Goal: Task Accomplishment & Management: Use online tool/utility

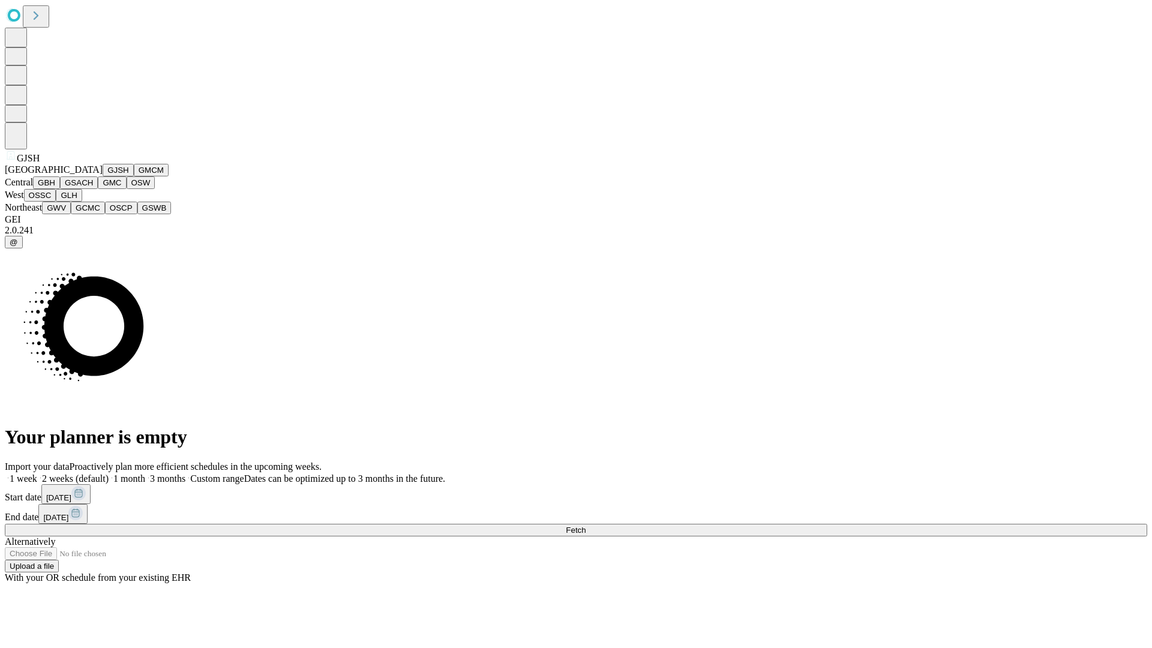
click at [103, 176] on button "GJSH" at bounding box center [118, 170] width 31 height 13
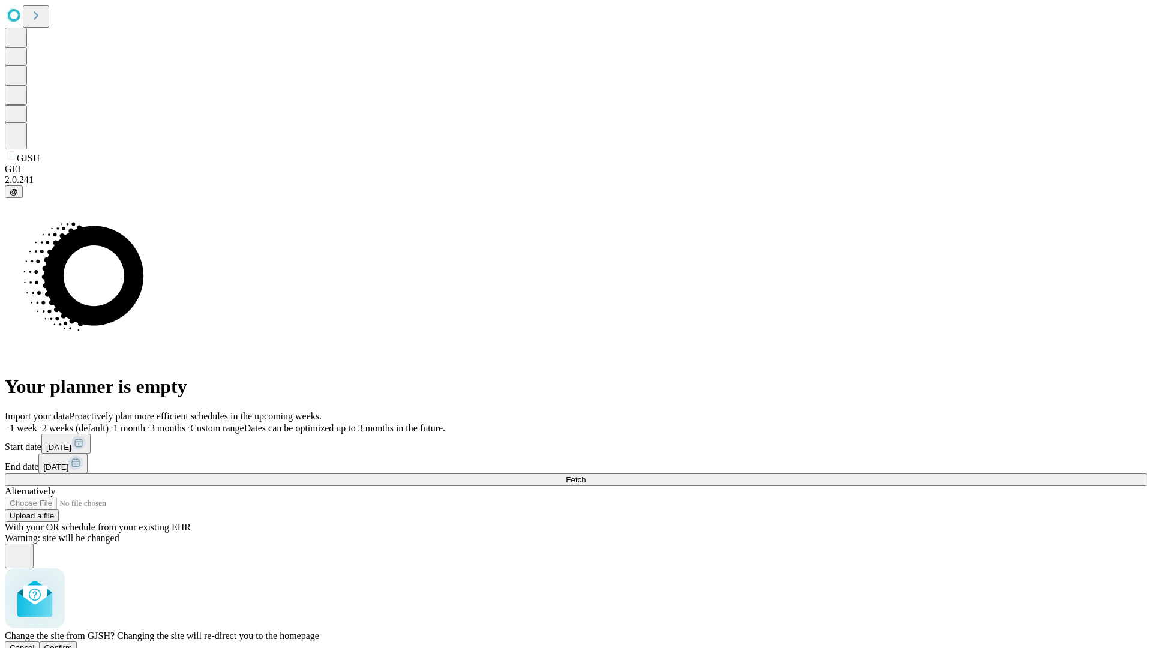
click at [73, 643] on span "Confirm" at bounding box center [58, 647] width 28 height 9
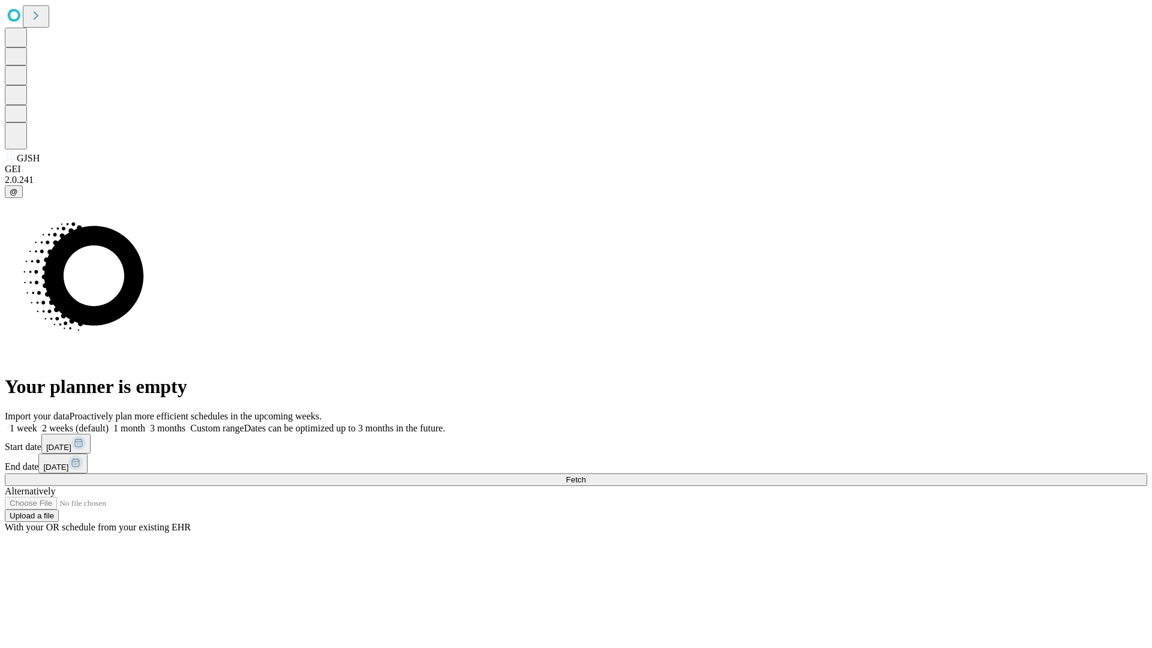
click at [145, 423] on label "1 month" at bounding box center [127, 428] width 37 height 10
click at [586, 475] on span "Fetch" at bounding box center [576, 479] width 20 height 9
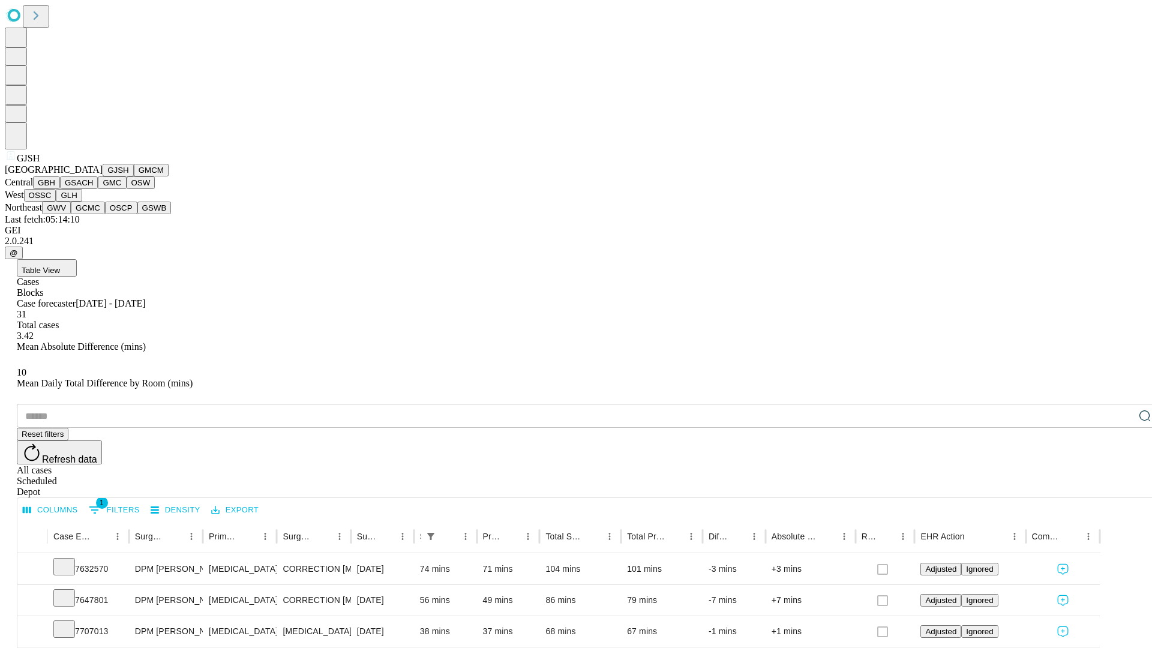
click at [134, 176] on button "GMCM" at bounding box center [151, 170] width 35 height 13
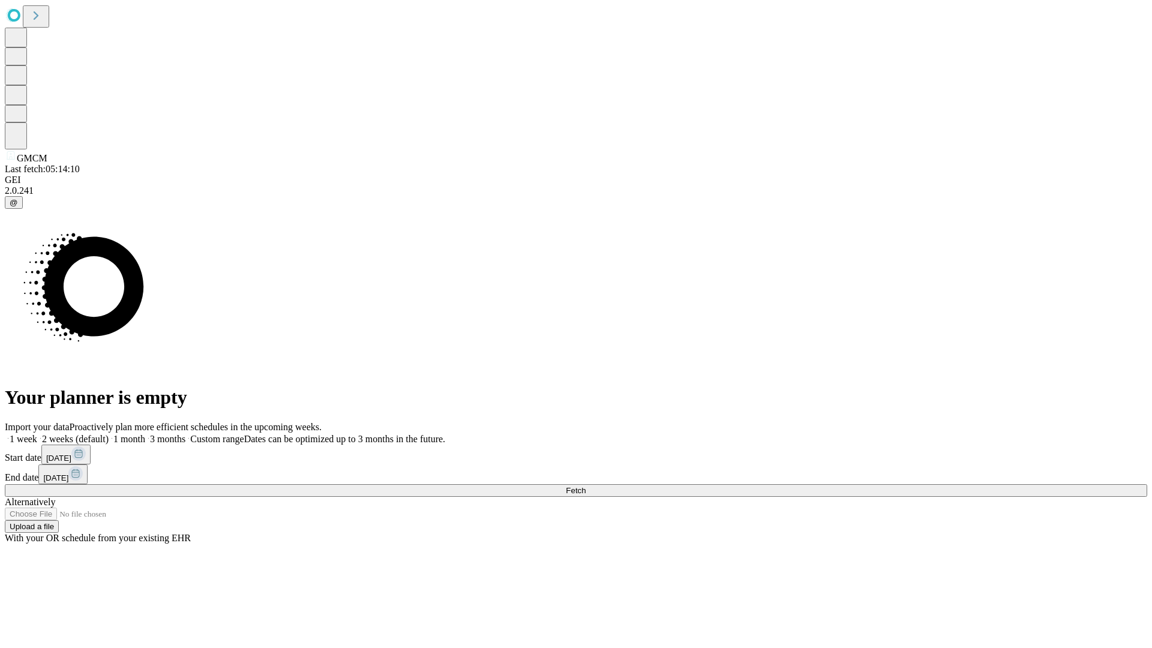
click at [145, 434] on label "1 month" at bounding box center [127, 439] width 37 height 10
click at [586, 486] on span "Fetch" at bounding box center [576, 490] width 20 height 9
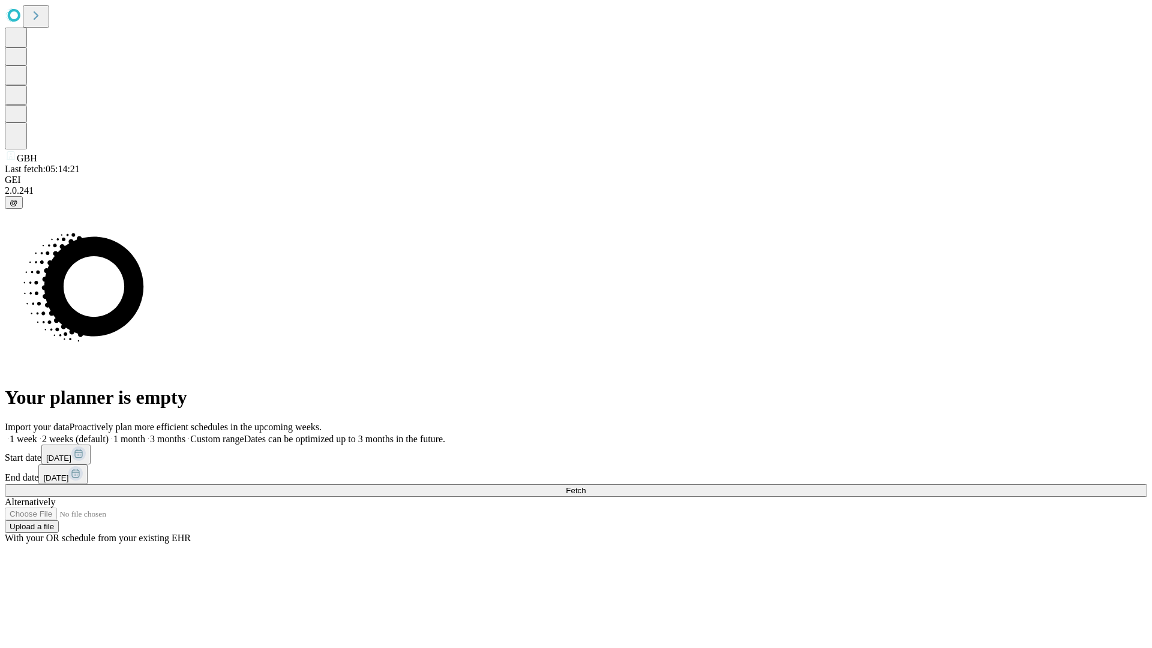
click at [586, 486] on span "Fetch" at bounding box center [576, 490] width 20 height 9
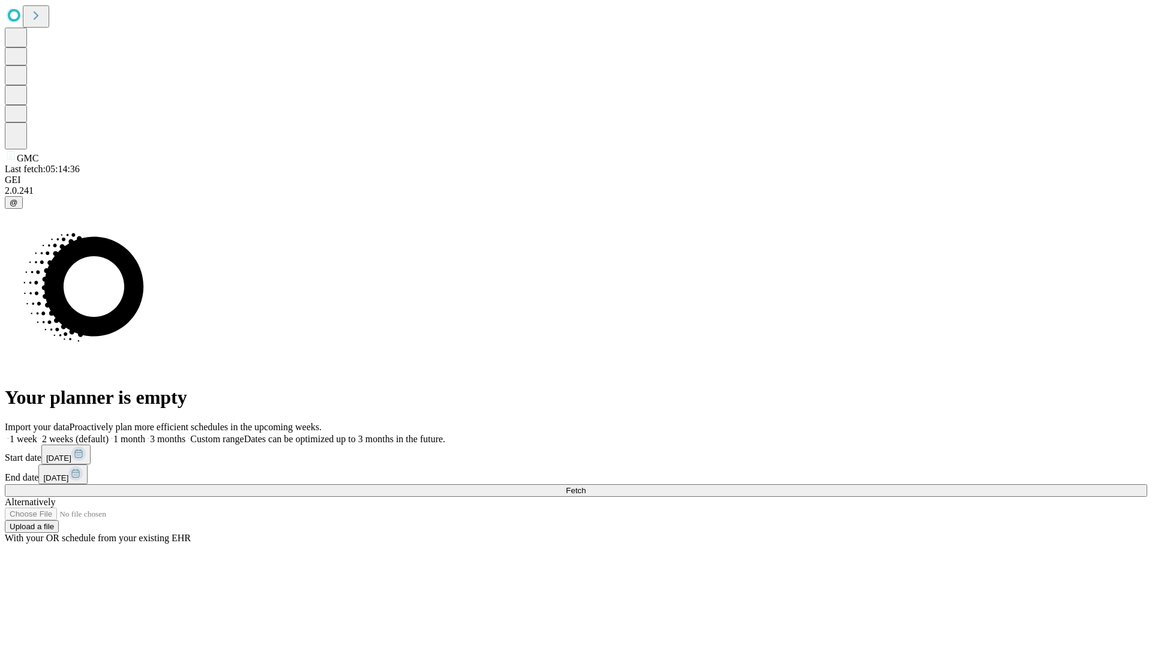
click at [145, 434] on label "1 month" at bounding box center [127, 439] width 37 height 10
click at [586, 486] on span "Fetch" at bounding box center [576, 490] width 20 height 9
click at [145, 434] on label "1 month" at bounding box center [127, 439] width 37 height 10
click at [586, 486] on span "Fetch" at bounding box center [576, 490] width 20 height 9
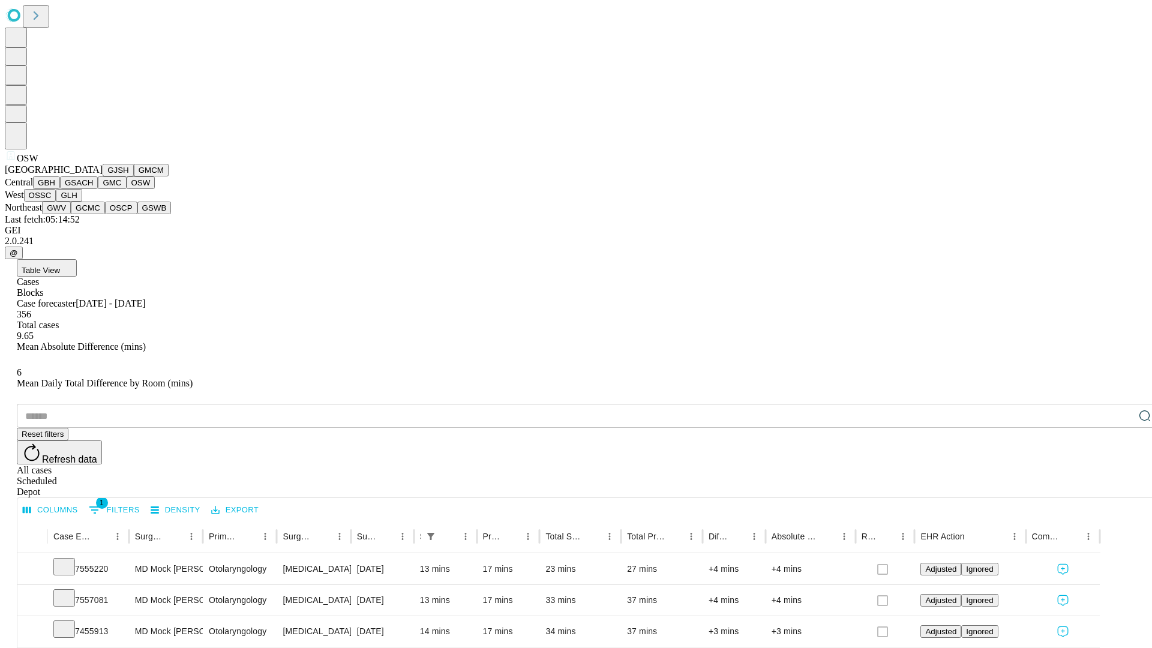
click at [56, 202] on button "OSSC" at bounding box center [40, 195] width 32 height 13
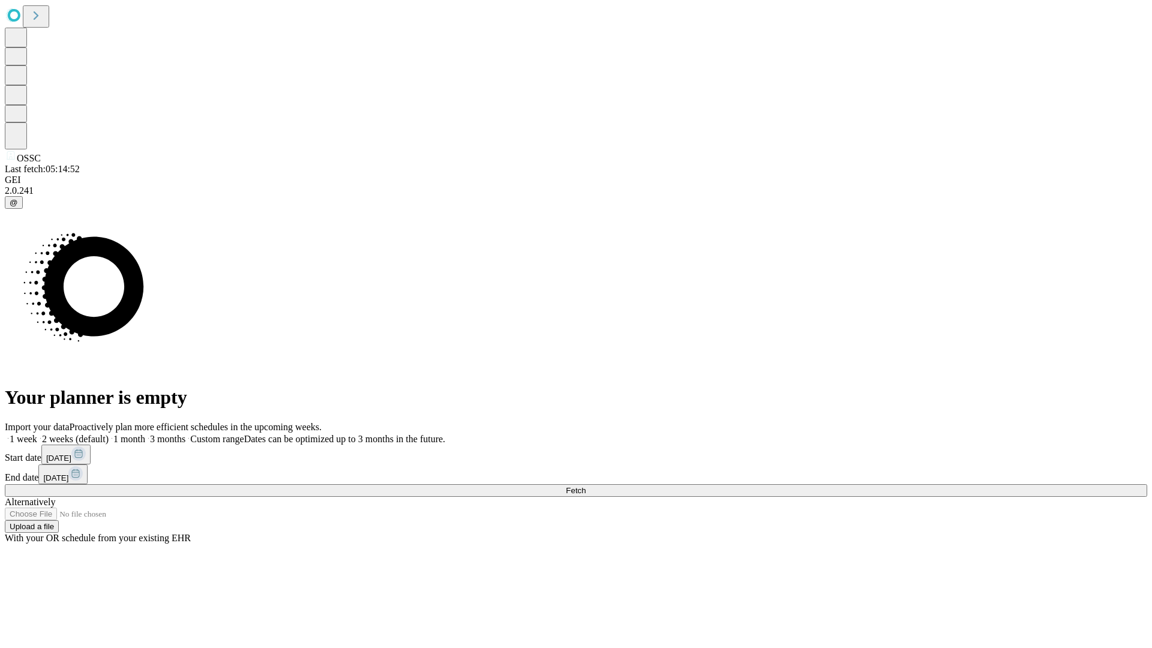
click at [145, 434] on label "1 month" at bounding box center [127, 439] width 37 height 10
click at [586, 486] on span "Fetch" at bounding box center [576, 490] width 20 height 9
click at [145, 434] on label "1 month" at bounding box center [127, 439] width 37 height 10
click at [586, 486] on span "Fetch" at bounding box center [576, 490] width 20 height 9
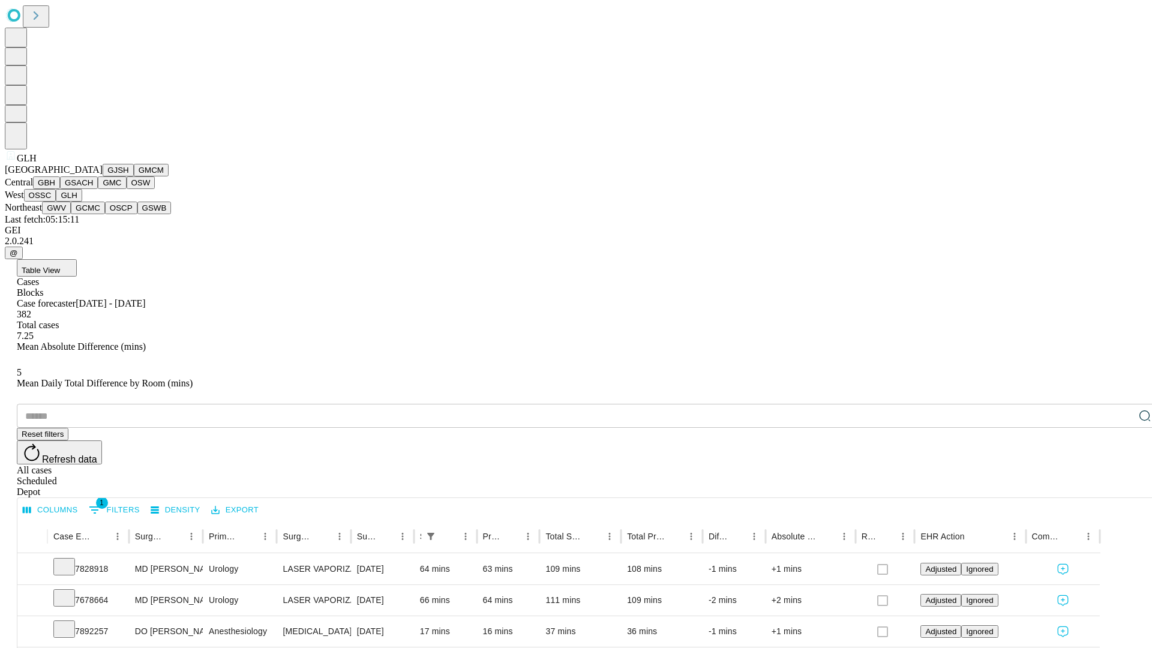
click at [71, 214] on button "GWV" at bounding box center [56, 208] width 29 height 13
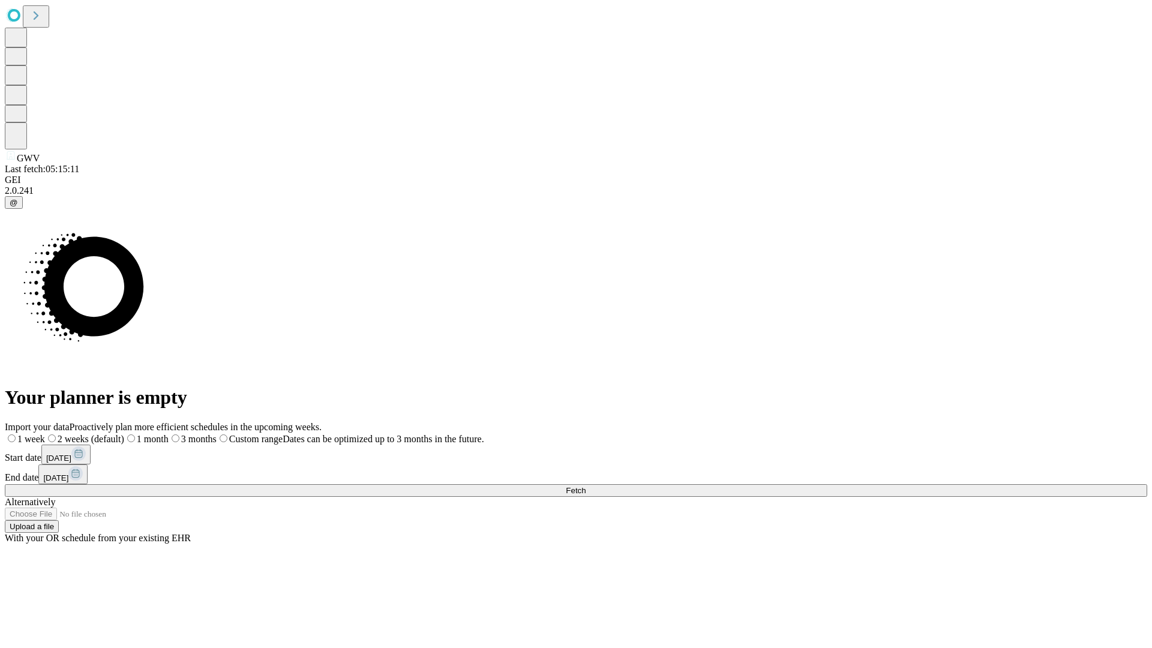
click at [169, 434] on label "1 month" at bounding box center [146, 439] width 44 height 10
click at [586, 486] on span "Fetch" at bounding box center [576, 490] width 20 height 9
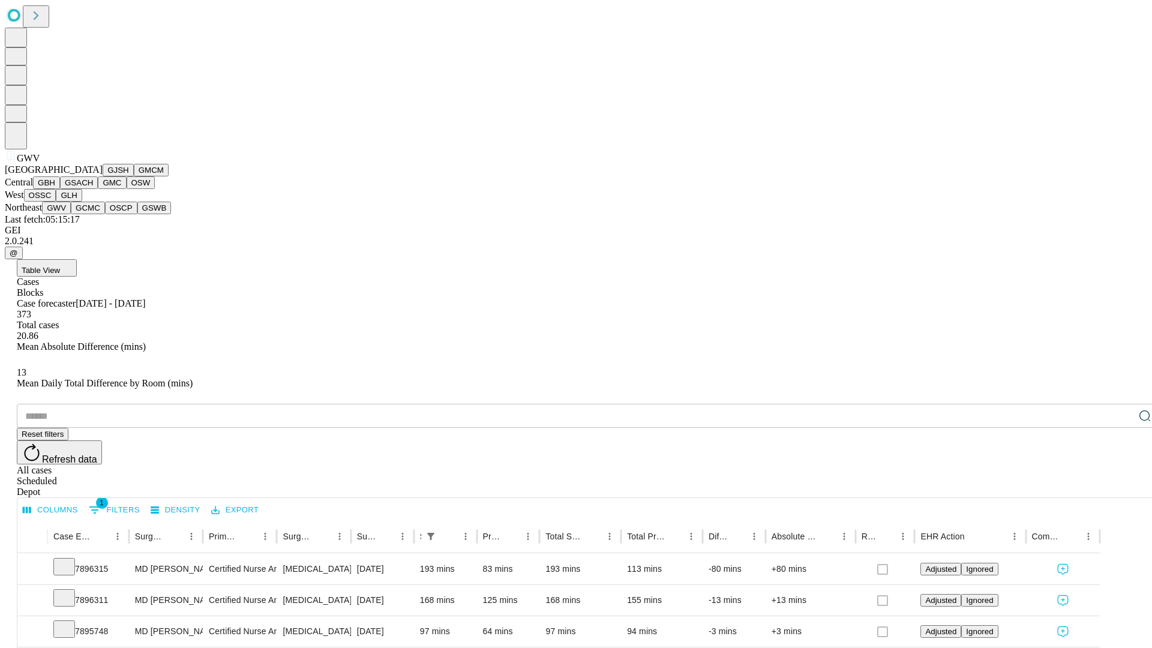
click at [93, 214] on button "GCMC" at bounding box center [88, 208] width 34 height 13
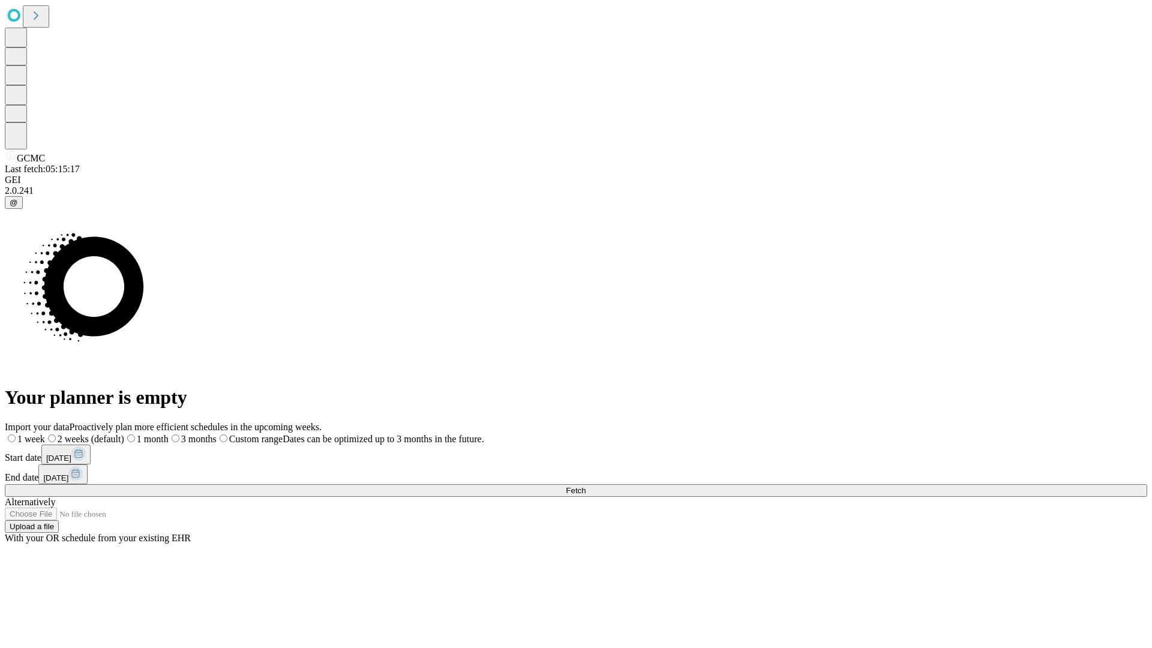
click at [169, 434] on label "1 month" at bounding box center [146, 439] width 44 height 10
click at [586, 486] on span "Fetch" at bounding box center [576, 490] width 20 height 9
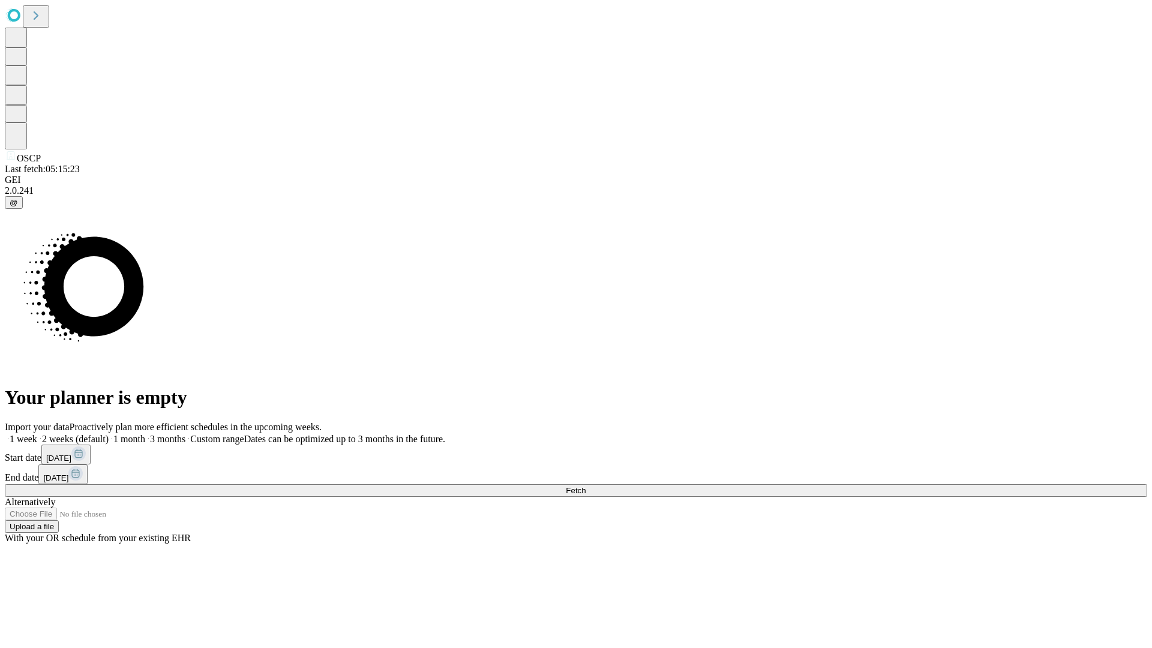
click at [586, 486] on span "Fetch" at bounding box center [576, 490] width 20 height 9
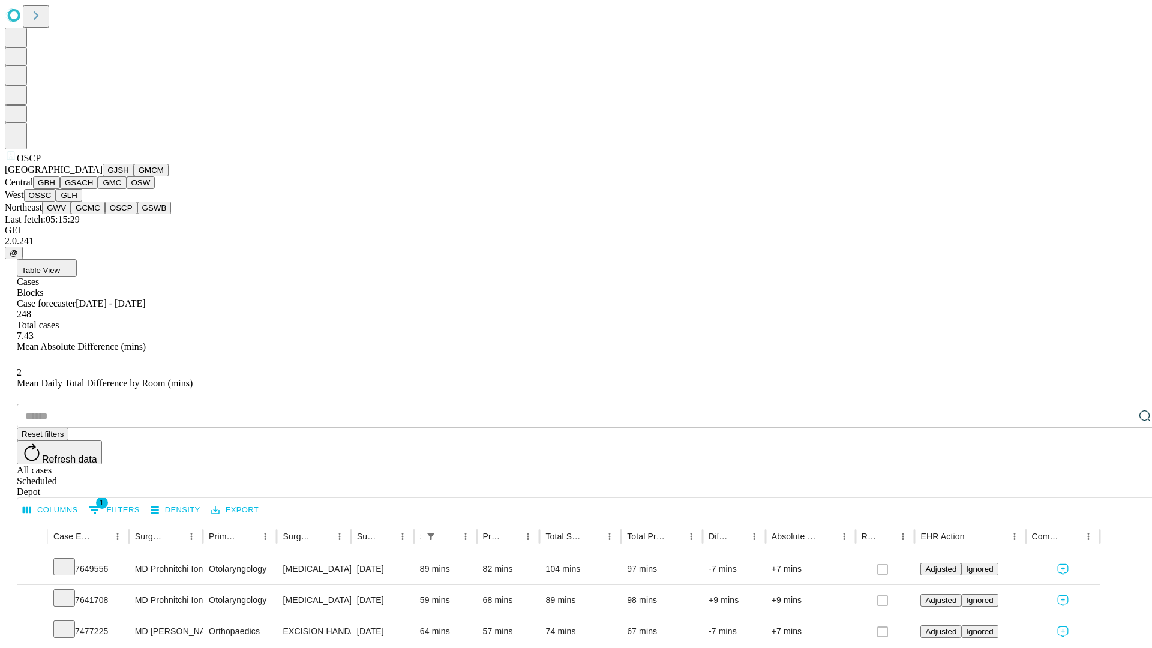
click at [137, 214] on button "GSWB" at bounding box center [154, 208] width 34 height 13
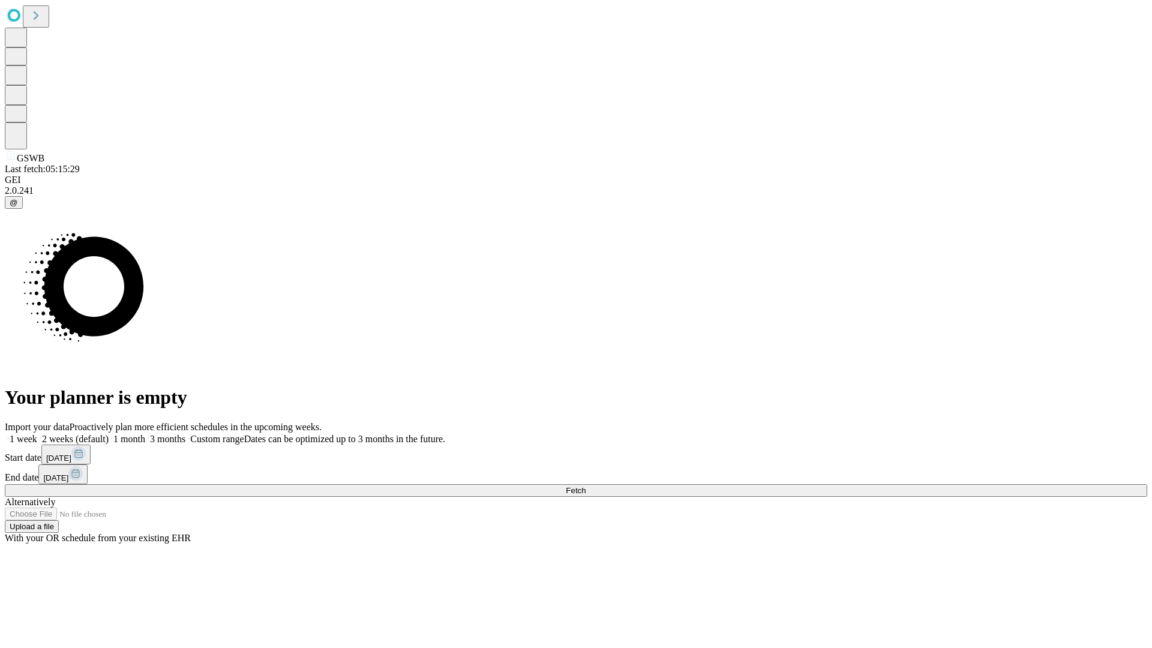
click at [145, 434] on label "1 month" at bounding box center [127, 439] width 37 height 10
click at [586, 486] on span "Fetch" at bounding box center [576, 490] width 20 height 9
